Goal: Transaction & Acquisition: Download file/media

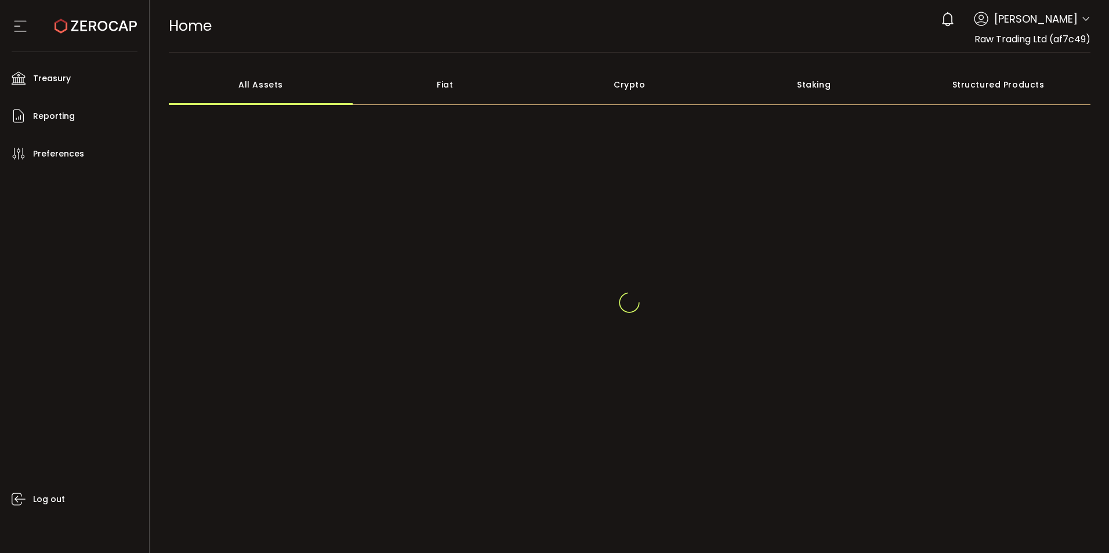
click at [1083, 20] on icon at bounding box center [1085, 19] width 9 height 9
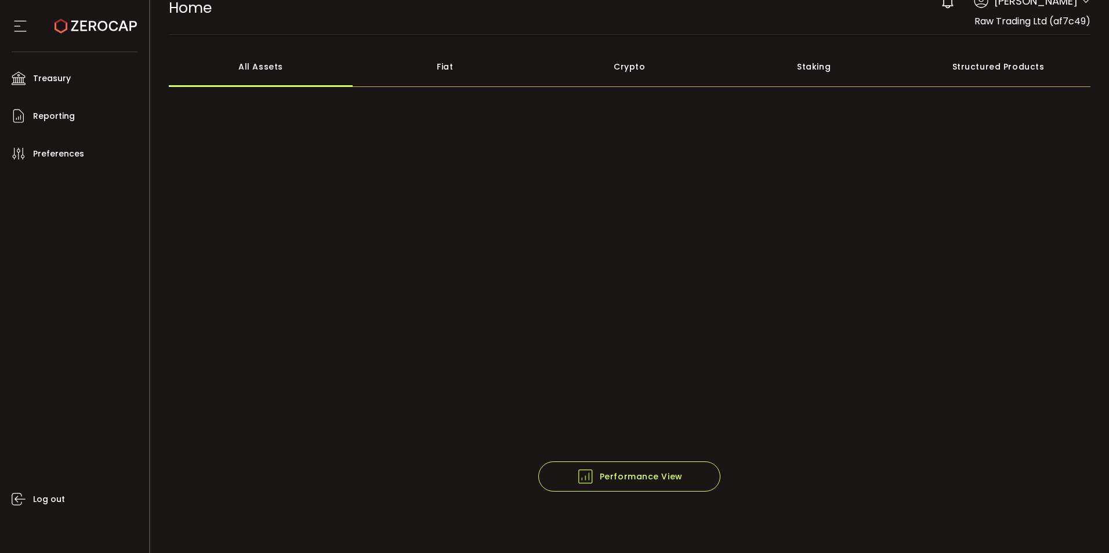
scroll to position [4, 0]
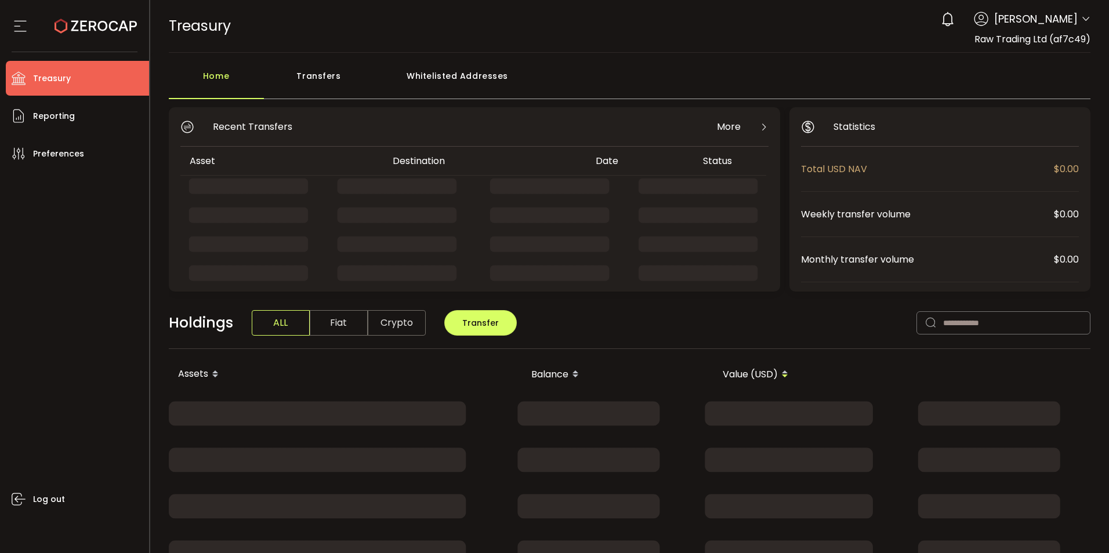
click at [1082, 17] on icon at bounding box center [1085, 19] width 9 height 9
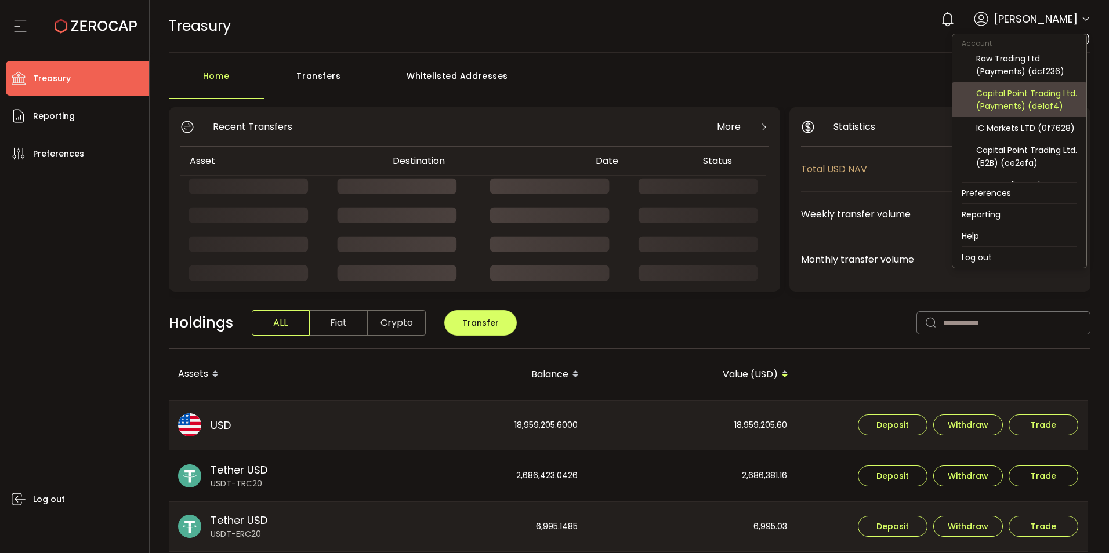
scroll to position [77, 0]
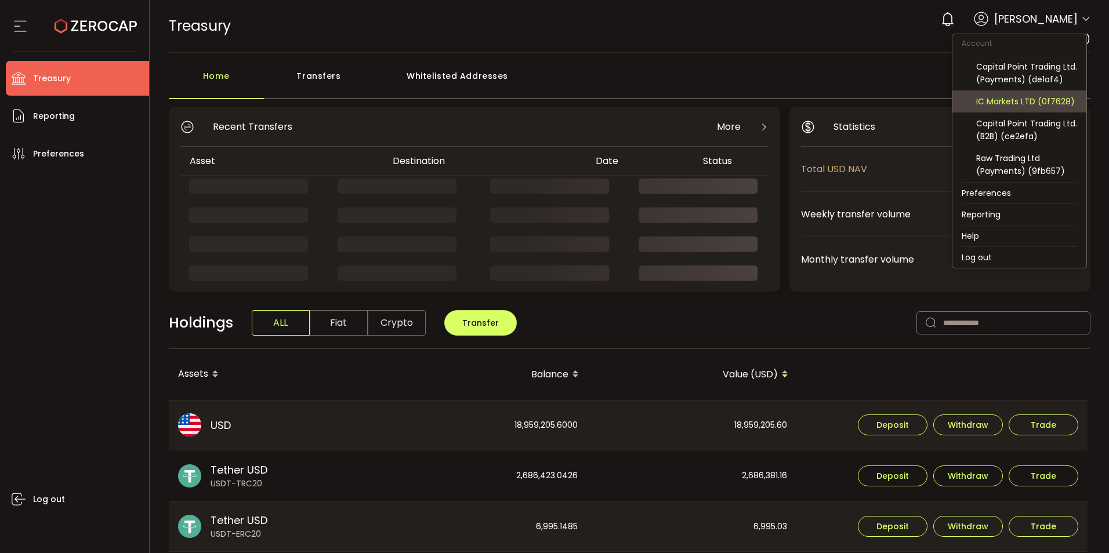
click at [1026, 100] on div "IC Markets LTD (0f7628)" at bounding box center [1026, 101] width 101 height 13
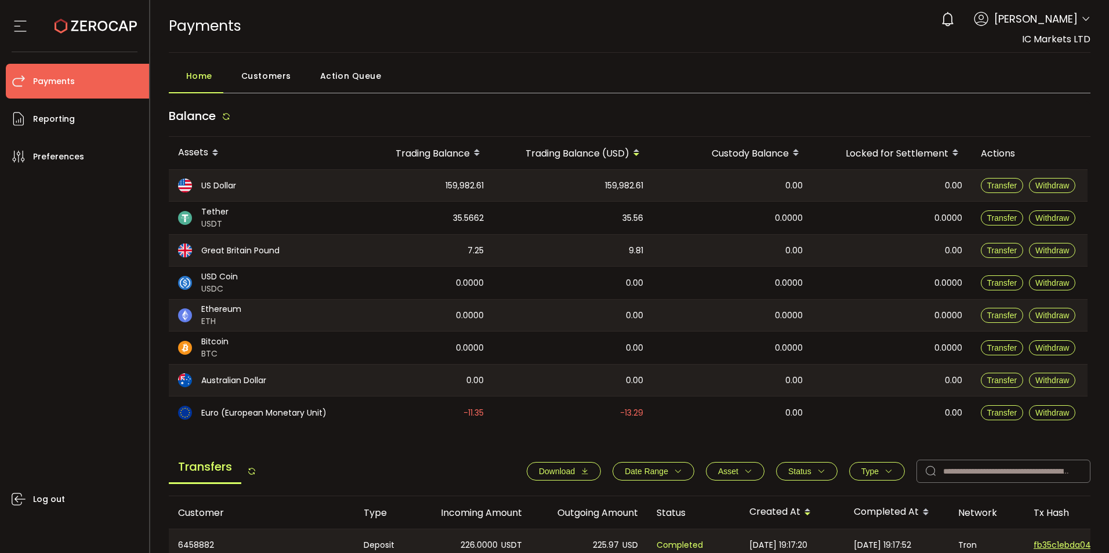
click at [553, 473] on span "Download" at bounding box center [557, 471] width 36 height 9
